Goal: Task Accomplishment & Management: Manage account settings

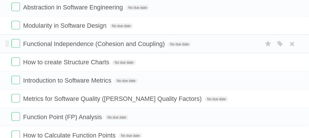
scroll to position [29, 0]
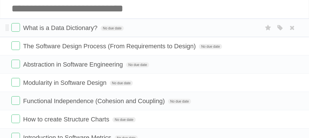
drag, startPoint x: 172, startPoint y: 40, endPoint x: 25, endPoint y: 30, distance: 147.4
click at [25, 30] on ul "What is a Data Dictionary? No due date White Red Blue Green Purple Orange The S…" at bounding box center [154, 119] width 309 height 201
copy ul "What is a Data Dictionary? No due date White Red Blue Green Purple Orange The S…"
click at [227, 35] on li "What is a Data Dictionary? No due date White Red Blue Green Purple Orange" at bounding box center [154, 28] width 309 height 19
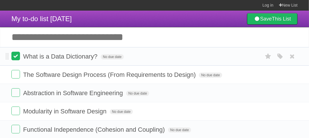
click at [18, 54] on label at bounding box center [15, 56] width 9 height 9
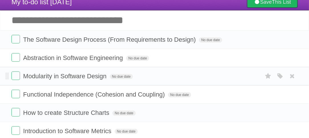
scroll to position [29, 0]
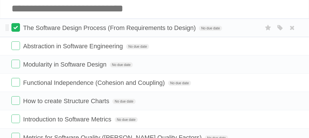
click at [19, 29] on label at bounding box center [15, 27] width 9 height 9
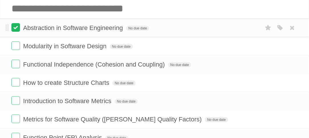
click at [19, 28] on label at bounding box center [15, 27] width 9 height 9
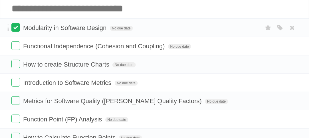
click at [19, 28] on label at bounding box center [15, 27] width 9 height 9
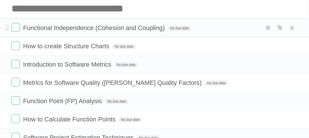
click at [14, 23] on li "Functional Independence (Cohesion and Coupling) No due date White Red Blue Gree…" at bounding box center [154, 28] width 309 height 19
click at [13, 26] on label at bounding box center [15, 27] width 9 height 9
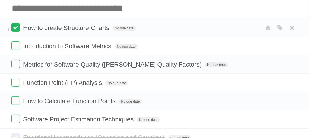
click at [19, 25] on label at bounding box center [15, 27] width 9 height 9
